Goal: Task Accomplishment & Management: Manage account settings

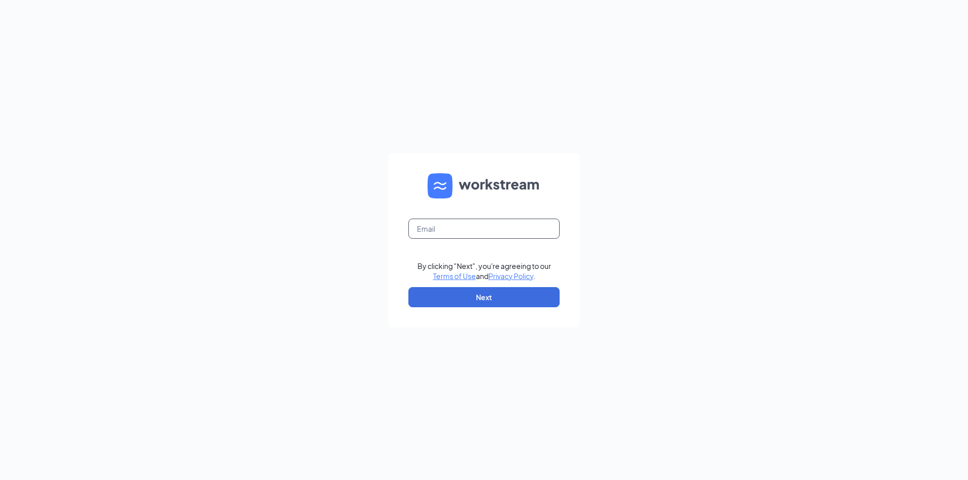
click at [427, 231] on input "text" at bounding box center [483, 229] width 151 height 20
type input "[EMAIL_ADDRESS][DOMAIN_NAME]"
drag, startPoint x: 470, startPoint y: 282, endPoint x: 470, endPoint y: 287, distance: 5.1
click at [470, 282] on form "[EMAIL_ADDRESS][DOMAIN_NAME] By clicking "Next", you're agreeing to our Terms o…" at bounding box center [484, 240] width 192 height 174
click at [471, 295] on button "Next" at bounding box center [483, 297] width 151 height 20
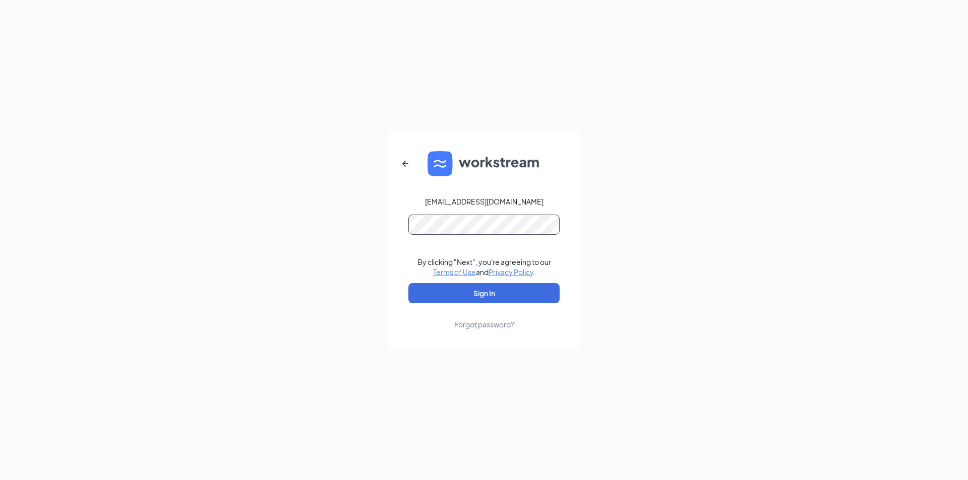
click at [408, 283] on button "Sign In" at bounding box center [483, 293] width 151 height 20
click at [408, 283] on button "submit" at bounding box center [483, 293] width 151 height 20
click at [495, 302] on button "Sign In" at bounding box center [483, 293] width 151 height 20
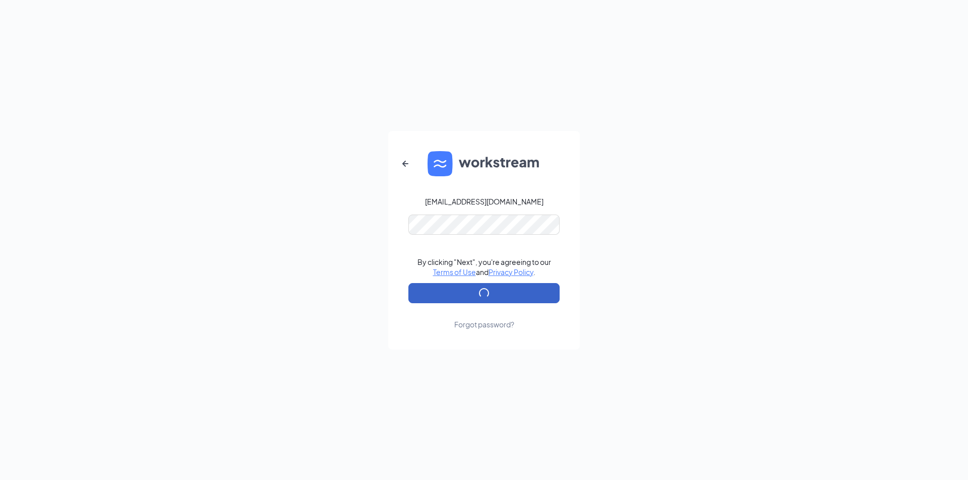
click at [497, 300] on button "submit" at bounding box center [483, 293] width 151 height 20
click at [494, 301] on button "submit" at bounding box center [483, 293] width 151 height 20
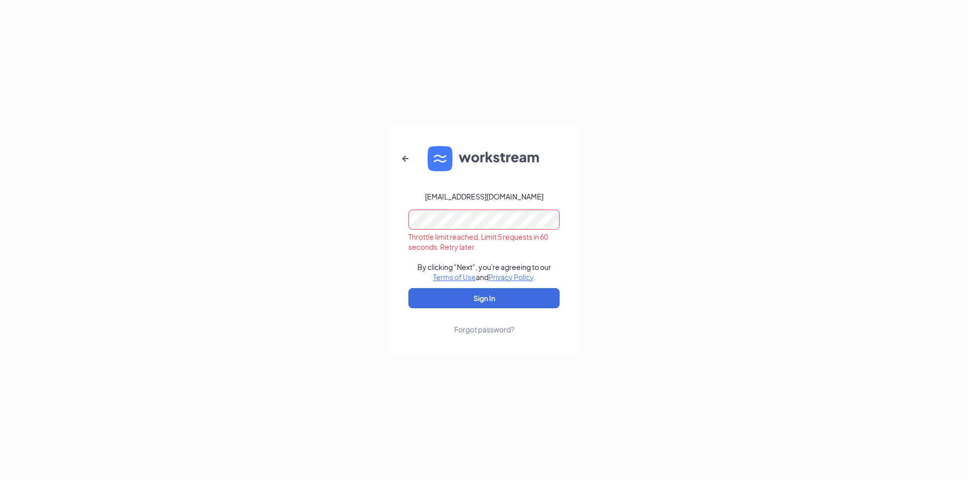
click at [495, 331] on div "Forgot password?" at bounding box center [484, 330] width 60 height 10
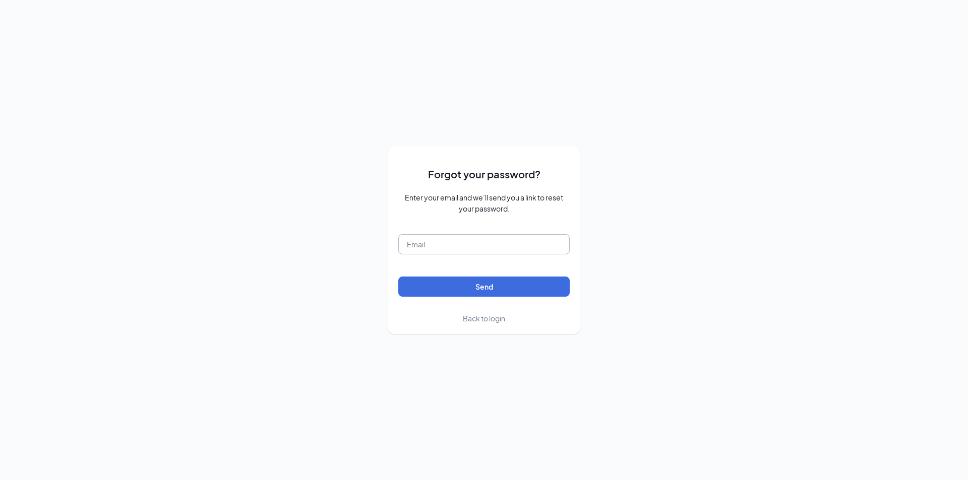
click at [505, 255] on input "text" at bounding box center [483, 244] width 171 height 20
click at [520, 243] on input "text" at bounding box center [483, 244] width 171 height 20
type input "[PERSON_NAME][EMAIL_ADDRESS][PERSON_NAME][DOMAIN_NAME]"
click at [514, 286] on button "Send" at bounding box center [483, 287] width 171 height 20
click at [498, 324] on link "Back to login" at bounding box center [484, 318] width 42 height 11
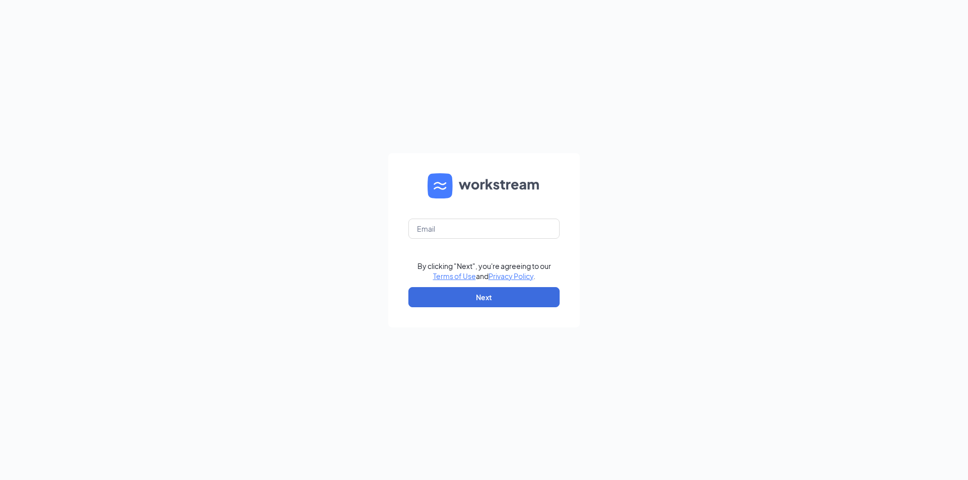
click at [494, 262] on div "By clicking "Next", you're agreeing to our Terms of Use and Privacy Policy ." at bounding box center [484, 271] width 134 height 20
click at [493, 231] on input "text" at bounding box center [483, 229] width 151 height 20
type input "[PERSON_NAME][EMAIL_ADDRESS][PERSON_NAME][DOMAIN_NAME]"
click at [490, 298] on button "Next" at bounding box center [483, 297] width 151 height 20
